Goal: Book appointment/travel/reservation

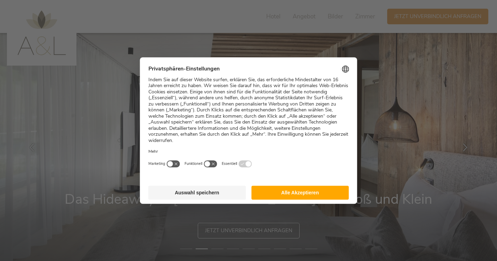
click at [208, 186] on button "Auswahl speichern" at bounding box center [197, 193] width 98 height 14
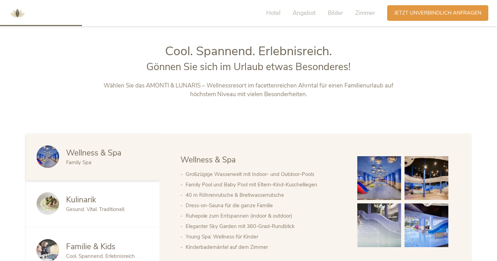
scroll to position [278, 0]
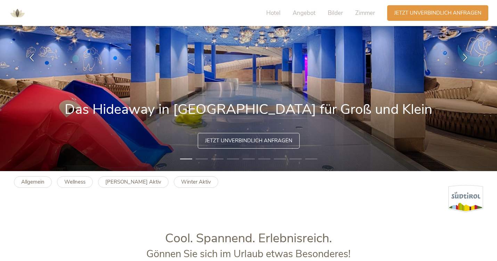
scroll to position [88, 0]
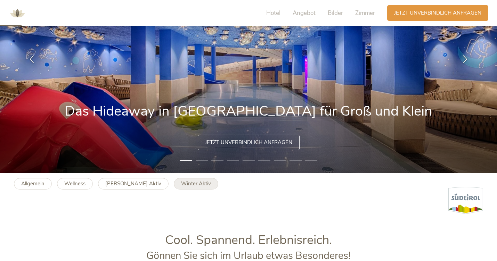
click at [181, 183] on b "Winter Aktiv" at bounding box center [196, 183] width 30 height 7
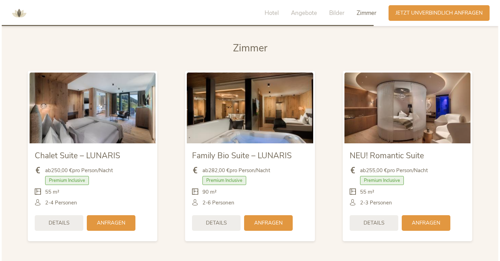
scroll to position [1428, 0]
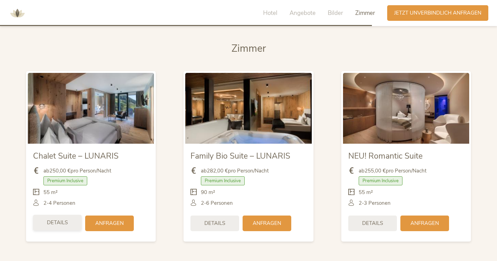
click at [59, 223] on span "Details" at bounding box center [57, 222] width 21 height 7
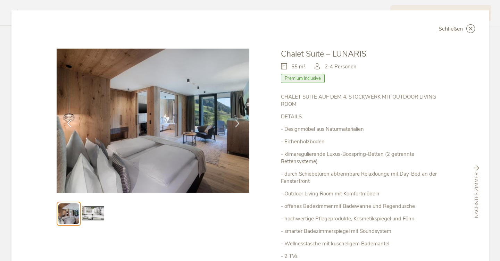
click at [96, 214] on img at bounding box center [93, 214] width 22 height 22
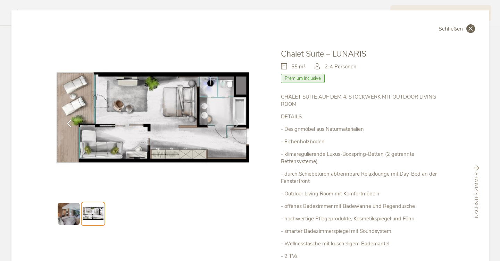
click at [470, 27] on icon at bounding box center [470, 28] width 9 height 9
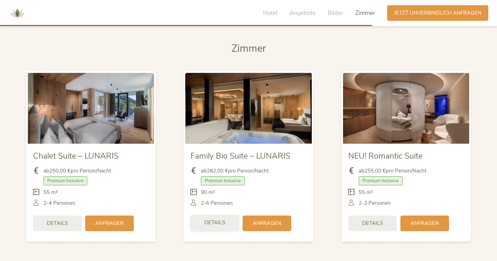
click at [214, 219] on span "Details" at bounding box center [214, 222] width 21 height 7
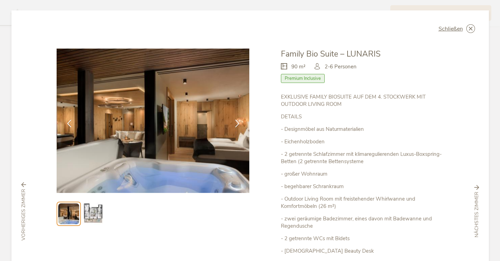
click at [90, 209] on img at bounding box center [93, 214] width 22 height 22
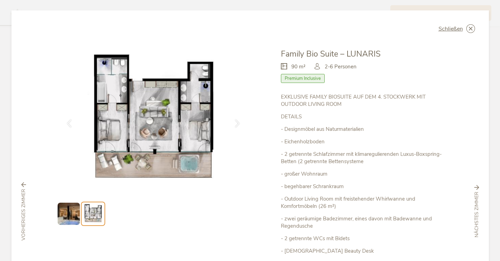
click at [67, 221] on img at bounding box center [69, 214] width 22 height 22
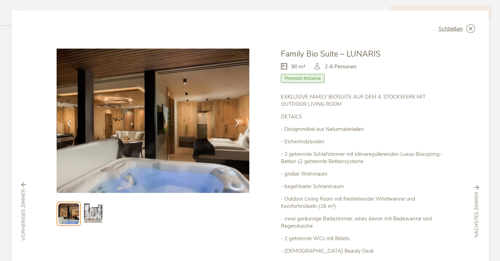
click at [234, 123] on icon at bounding box center [237, 123] width 8 height 8
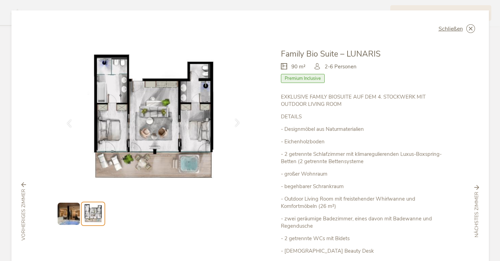
click at [234, 123] on icon at bounding box center [237, 123] width 8 height 8
click at [470, 31] on icon at bounding box center [470, 28] width 9 height 9
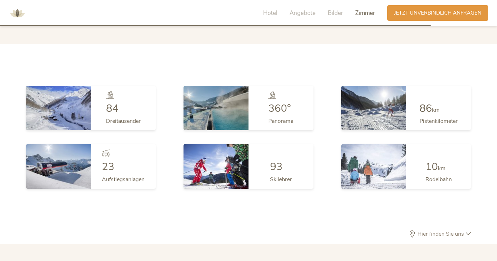
scroll to position [1654, 0]
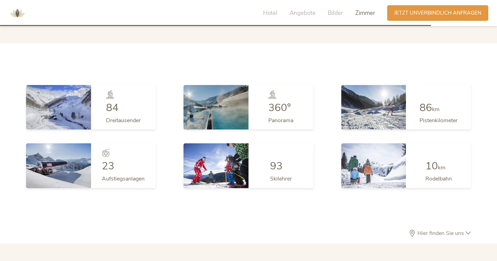
click at [457, 231] on span "Hier finden Sie uns" at bounding box center [440, 234] width 50 height 6
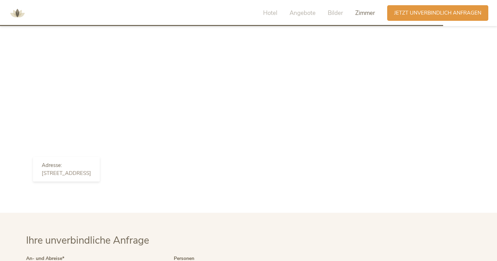
scroll to position [1869, 0]
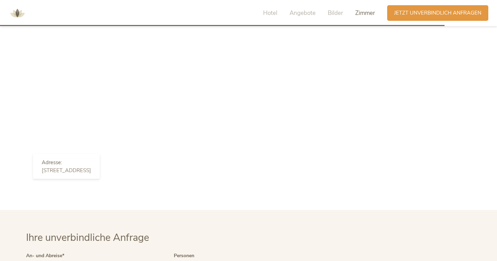
click at [91, 170] on div "[STREET_ADDRESS]" at bounding box center [66, 170] width 49 height 6
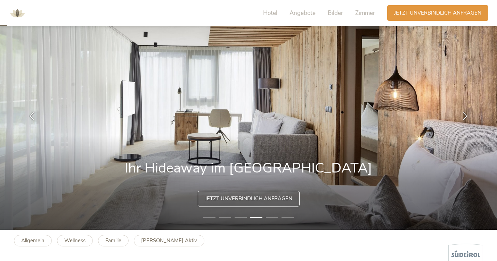
scroll to position [32, 0]
